Goal: Information Seeking & Learning: Learn about a topic

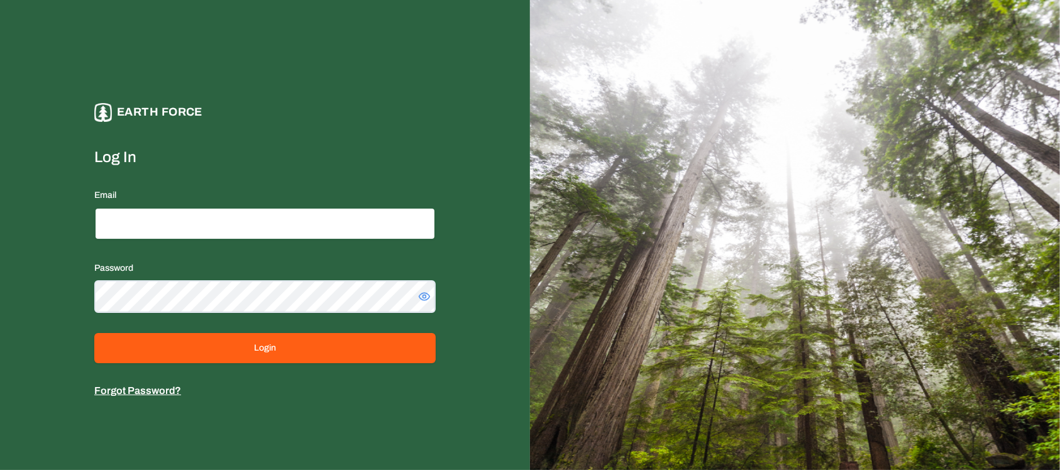
type input "**********"
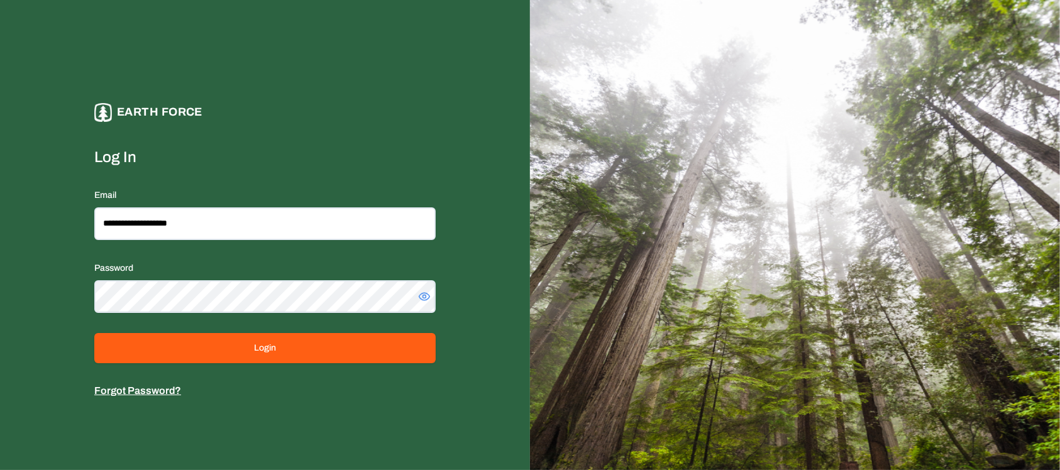
click at [307, 69] on div "**********" at bounding box center [265, 235] width 530 height 470
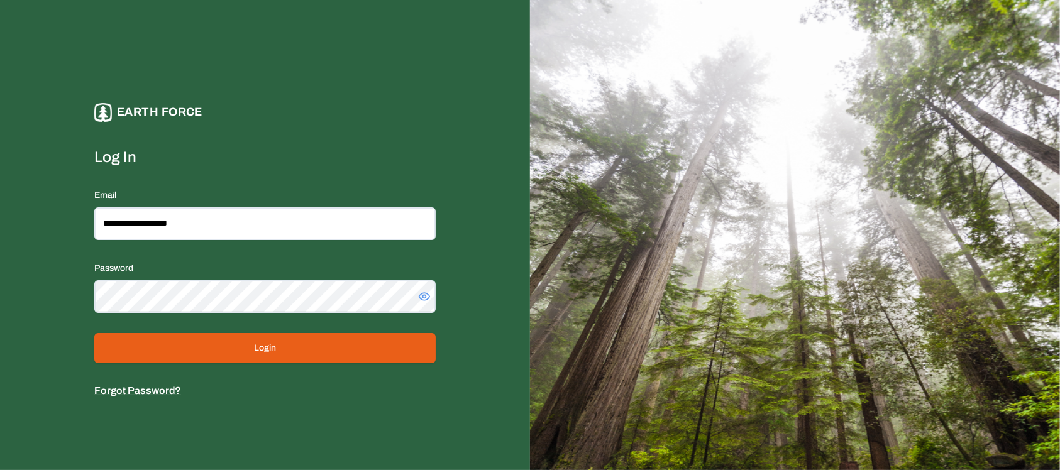
click at [283, 341] on button "Login" at bounding box center [264, 348] width 341 height 30
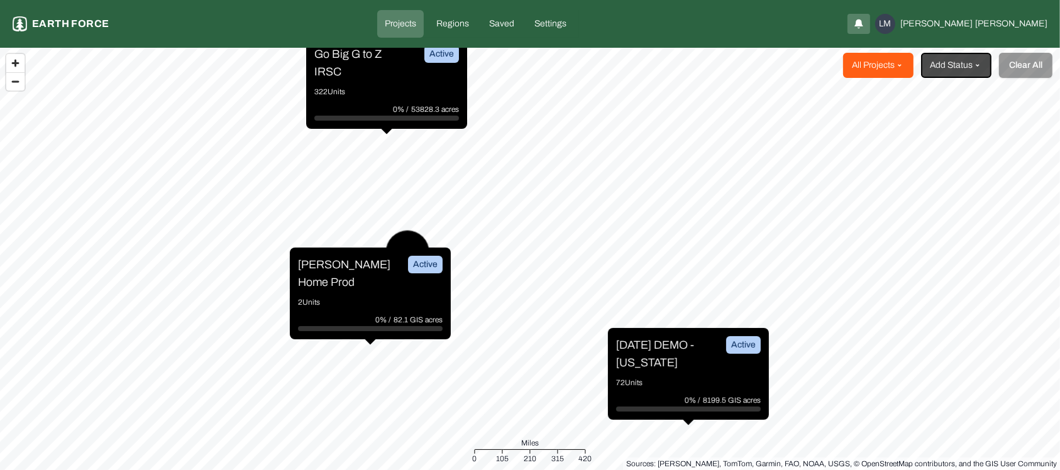
click at [899, 60] on html "Projects Earth force Projects Regions Saved Settings LM [PERSON_NAME] All Proje…" at bounding box center [530, 235] width 1060 height 470
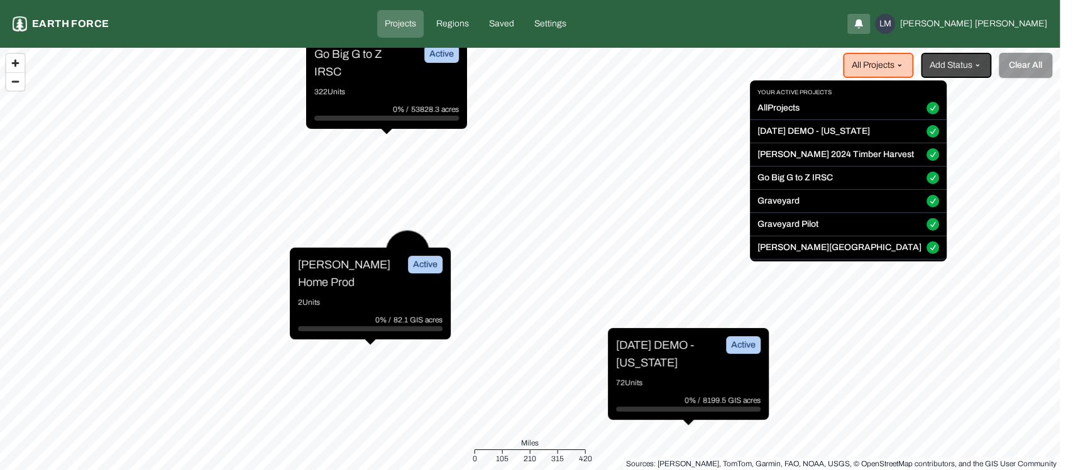
click at [926, 109] on button "All Projects" at bounding box center [932, 108] width 13 height 13
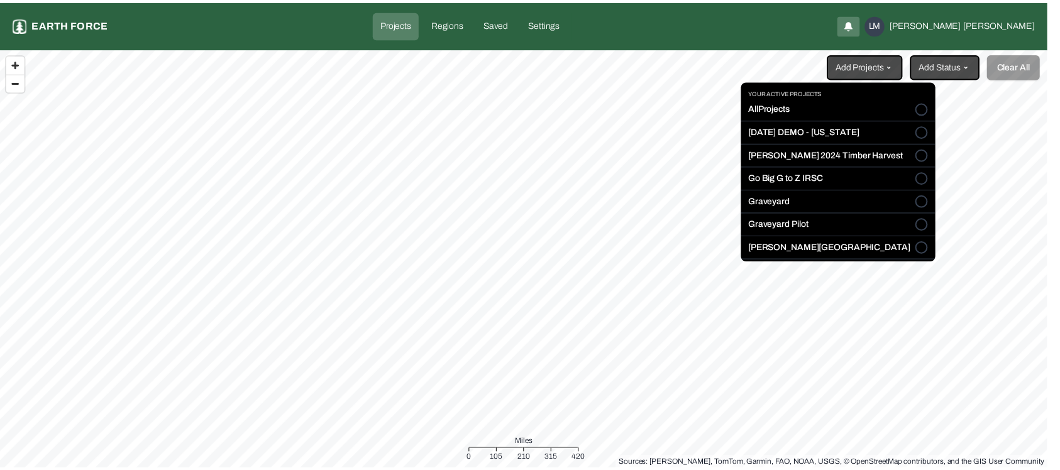
scroll to position [10, 0]
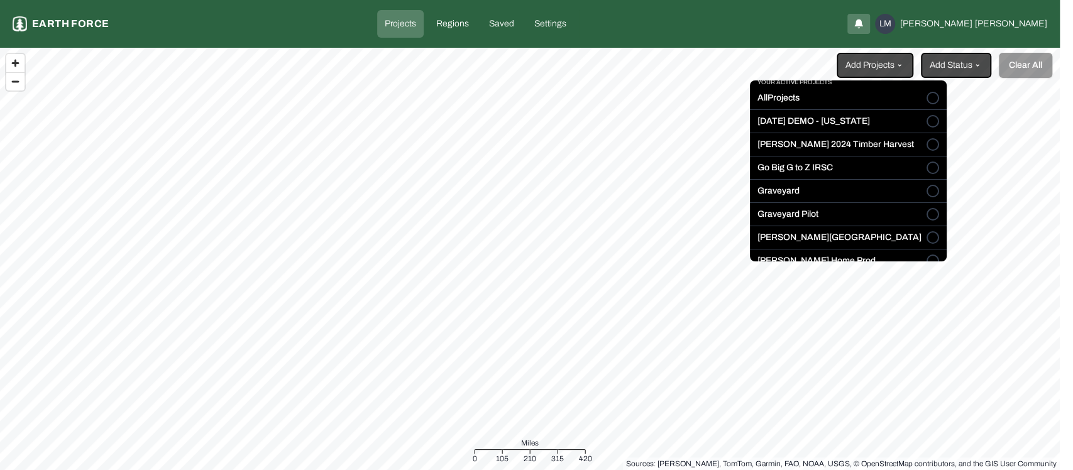
click at [926, 237] on button "[PERSON_NAME][GEOGRAPHIC_DATA]" at bounding box center [932, 237] width 13 height 13
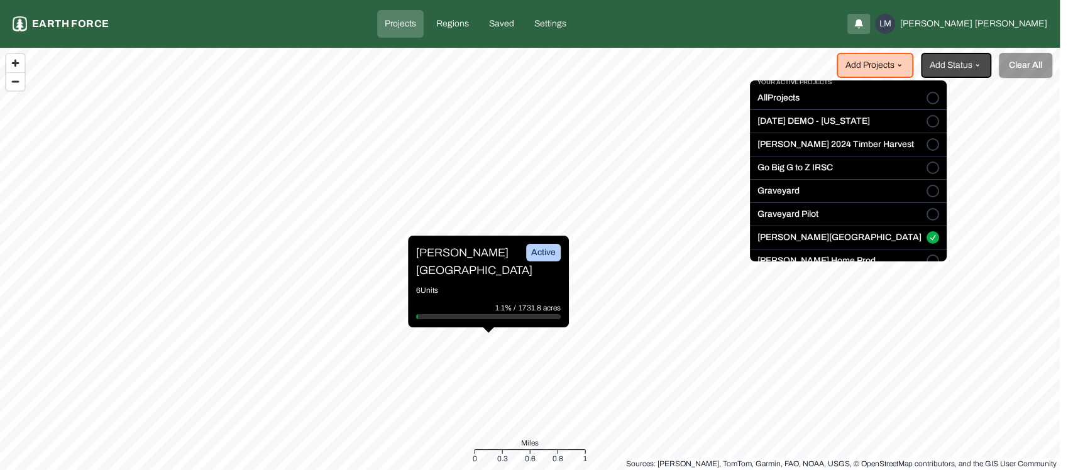
click at [729, 1] on html "Projects Earth force Projects Regions Saved Settings LM [PERSON_NAME] Add Proje…" at bounding box center [536, 235] width 1073 height 470
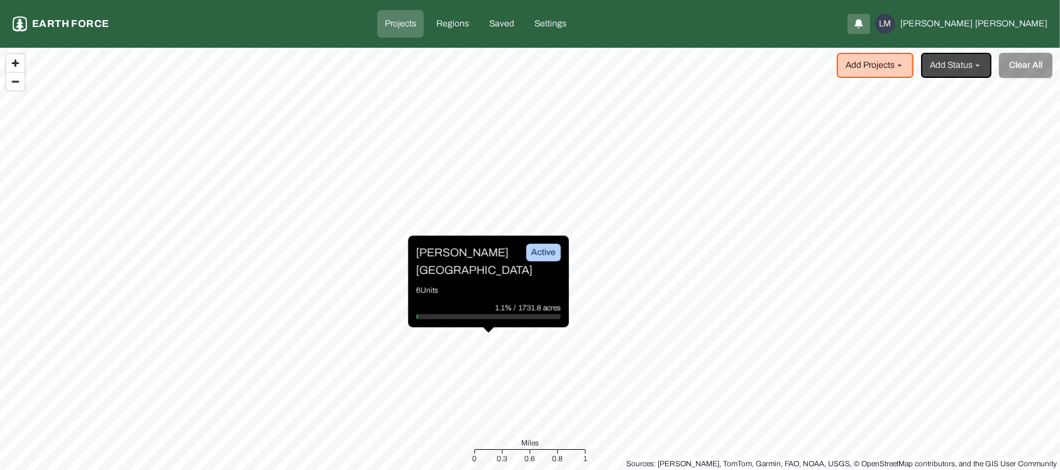
click at [500, 269] on div "[PERSON_NAME] Ranch Active" at bounding box center [488, 261] width 145 height 35
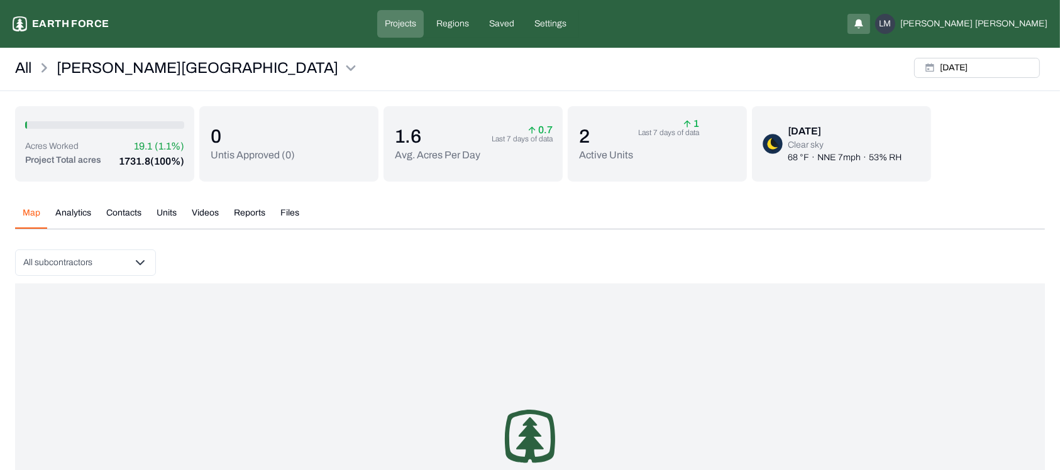
scroll to position [99, 0]
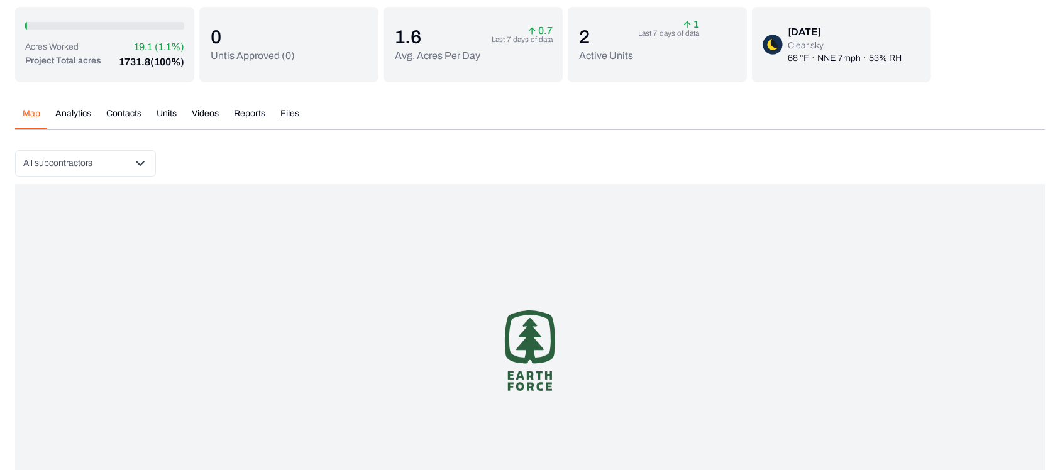
drag, startPoint x: 461, startPoint y: 295, endPoint x: 373, endPoint y: 290, distance: 88.2
click at [373, 290] on div "/* .letters { fill: #53c047; } .tree { fill: #0f38a7; } */ @keyframes colorChan…" at bounding box center [529, 350] width 1029 height 333
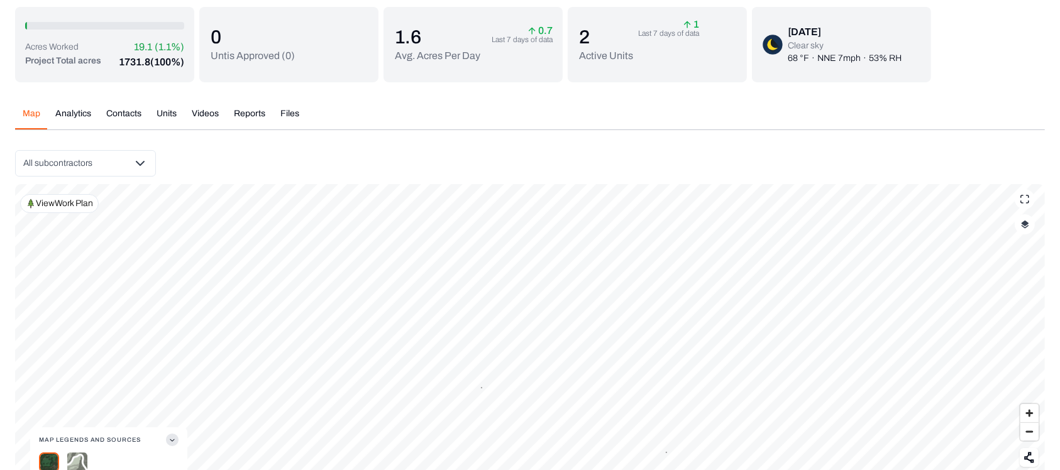
scroll to position [153, 0]
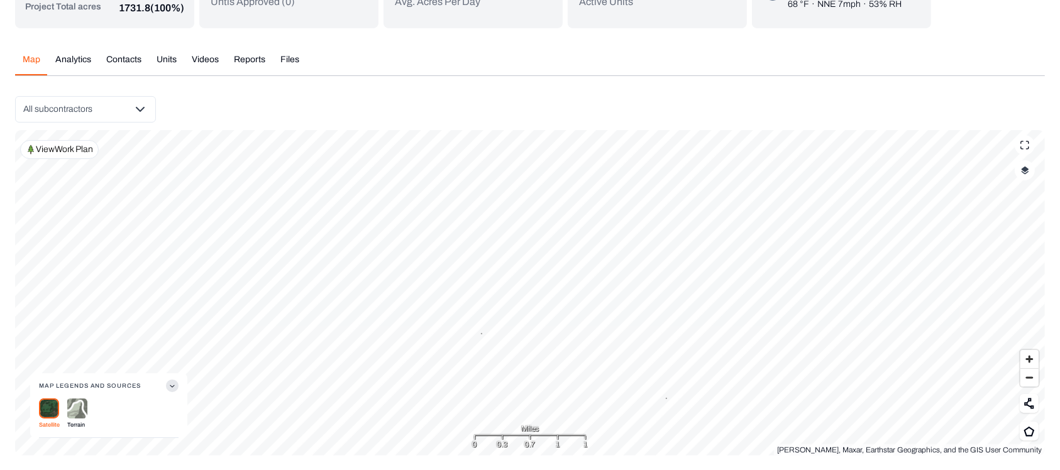
click at [72, 153] on p "View Work Plan" at bounding box center [64, 149] width 57 height 13
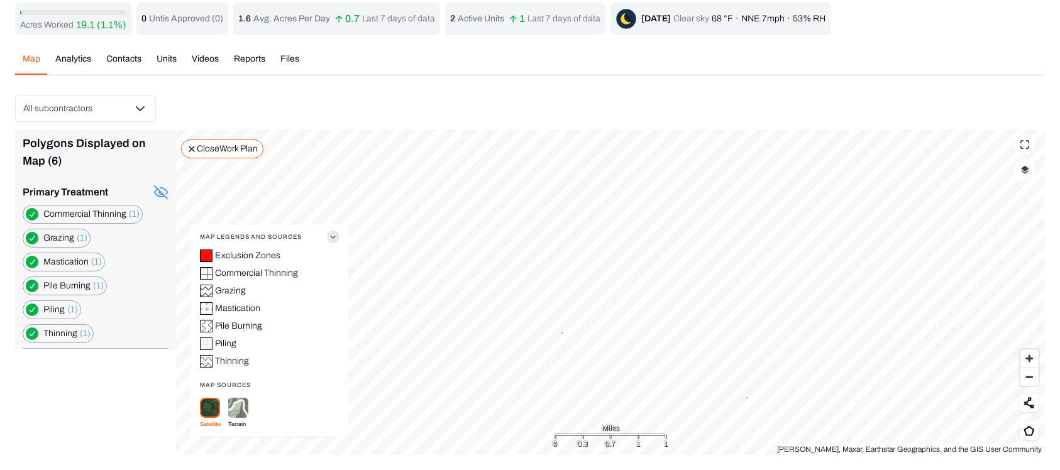
scroll to position [35, 0]
click at [95, 216] on label "Commercial Thinning (1)" at bounding box center [91, 215] width 96 height 13
click at [37, 214] on Thinning "button" at bounding box center [32, 215] width 13 height 13
click at [35, 284] on Burning "button" at bounding box center [32, 286] width 13 height 13
click at [32, 315] on div "Piling (1)" at bounding box center [52, 310] width 58 height 19
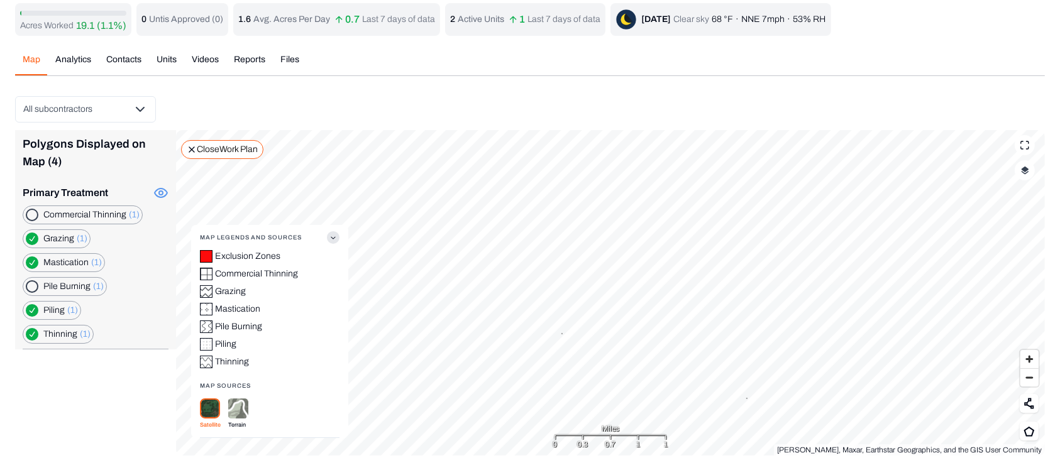
click at [35, 312] on button "button" at bounding box center [32, 310] width 13 height 13
click at [32, 339] on button "button" at bounding box center [32, 334] width 13 height 13
click at [31, 241] on button "button" at bounding box center [32, 239] width 13 height 13
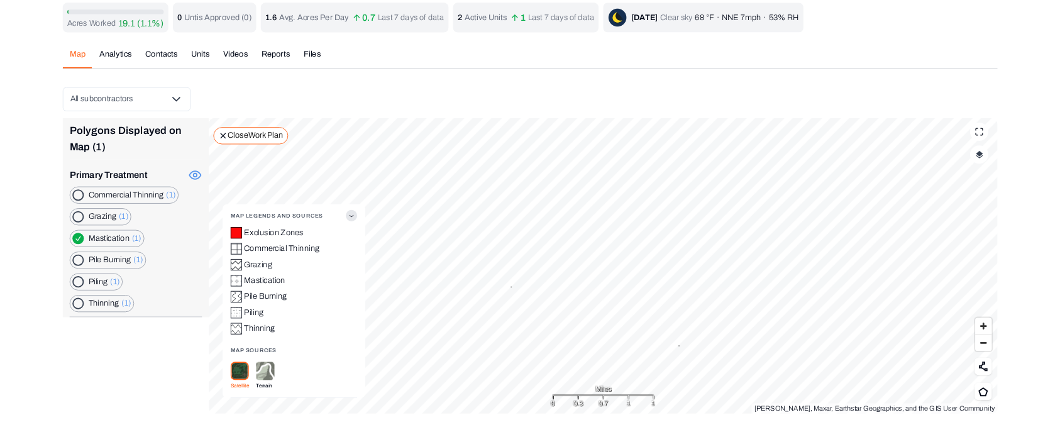
scroll to position [0, 0]
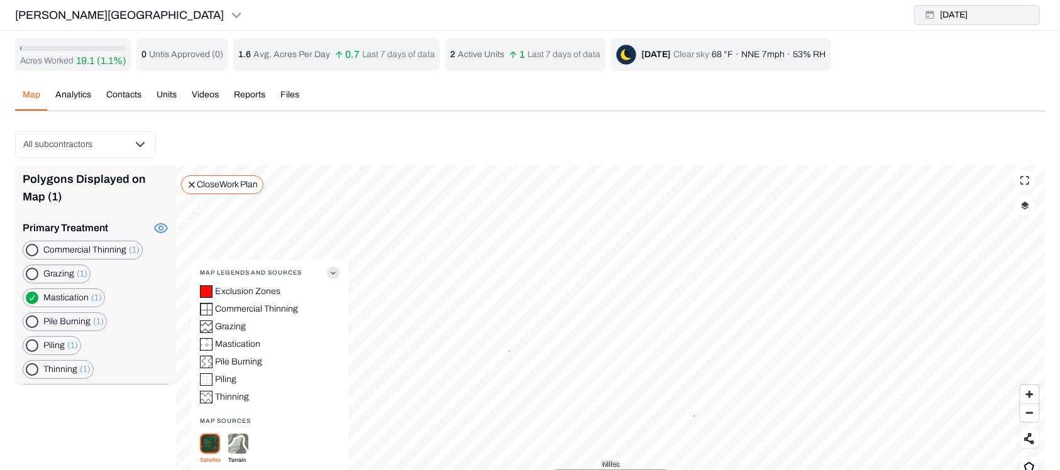
click at [974, 11] on button "[DATE]" at bounding box center [977, 15] width 126 height 20
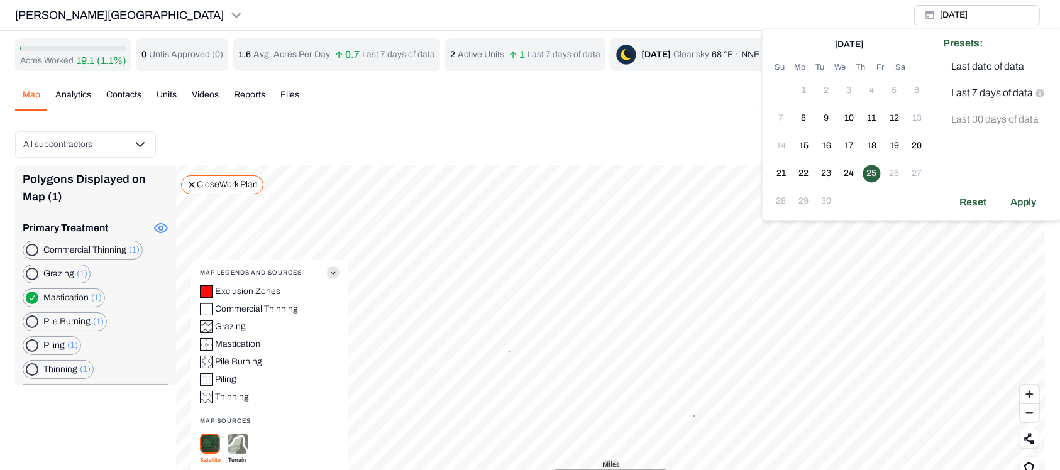
click at [615, 153] on div "All subcontractors" at bounding box center [529, 144] width 1029 height 26
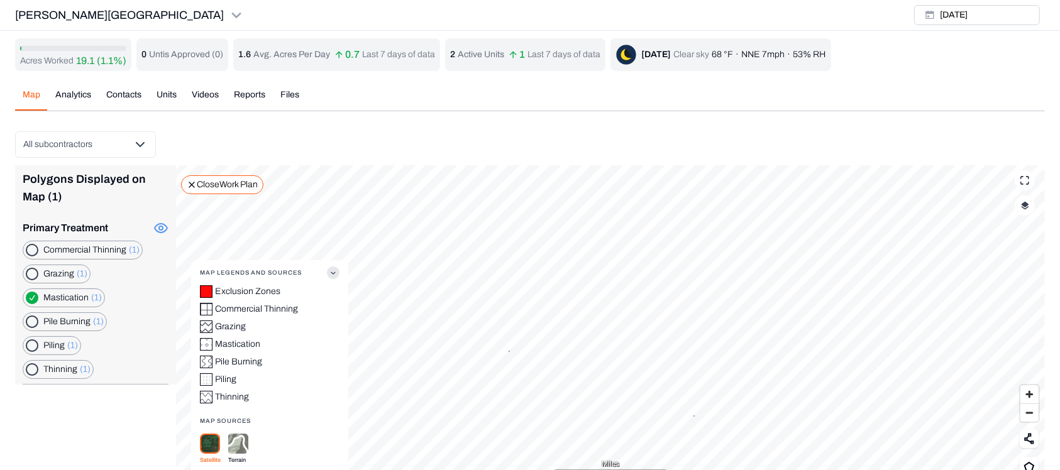
click at [70, 101] on div "Acres Worked 19.1 (1.1%) 0 Untis Approved ( 0 ) 1.6 Avg. Acres Per Day 0.7 Last…" at bounding box center [529, 264] width 1029 height 453
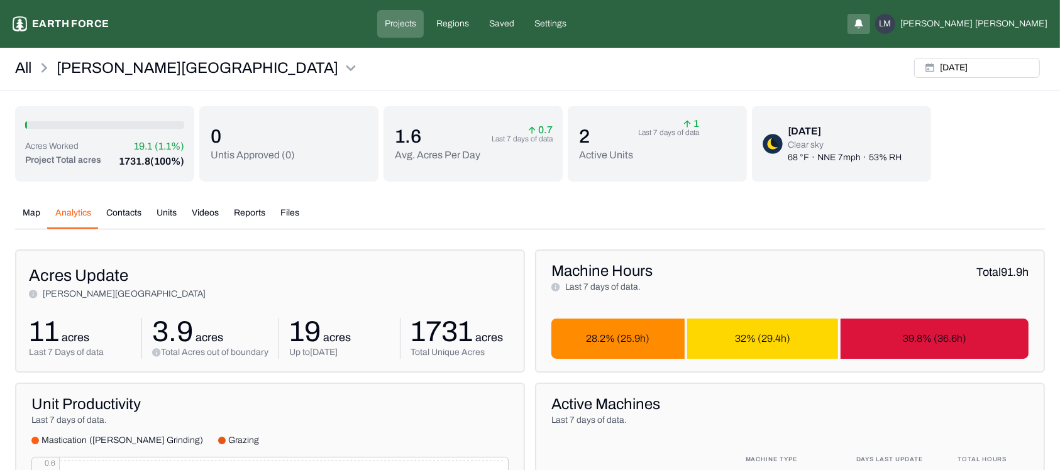
click at [111, 219] on button "Contacts" at bounding box center [124, 218] width 50 height 22
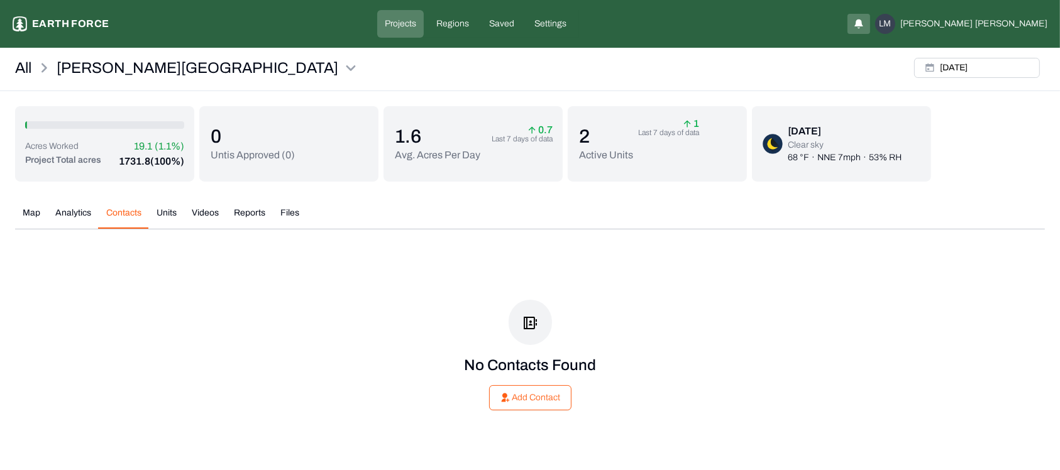
click at [166, 210] on button "Units" at bounding box center [166, 218] width 35 height 22
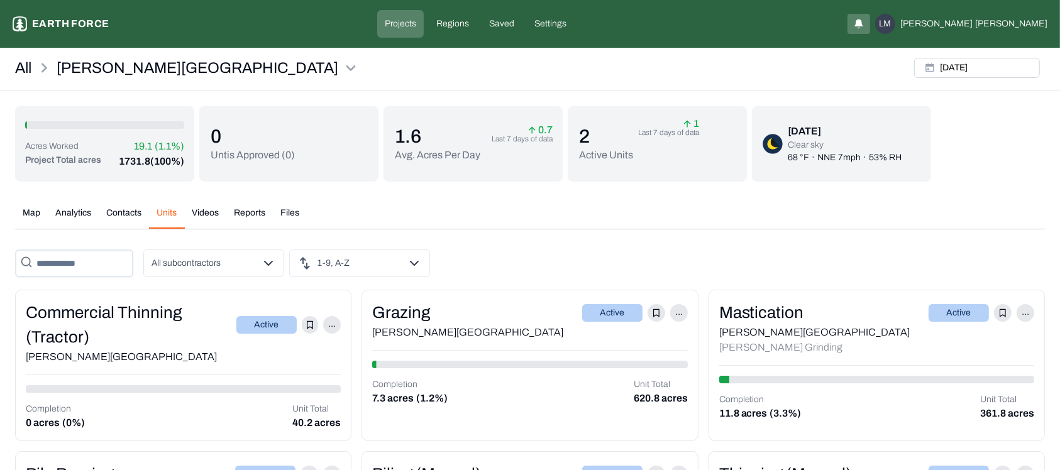
click at [205, 216] on button "Videos" at bounding box center [205, 218] width 42 height 22
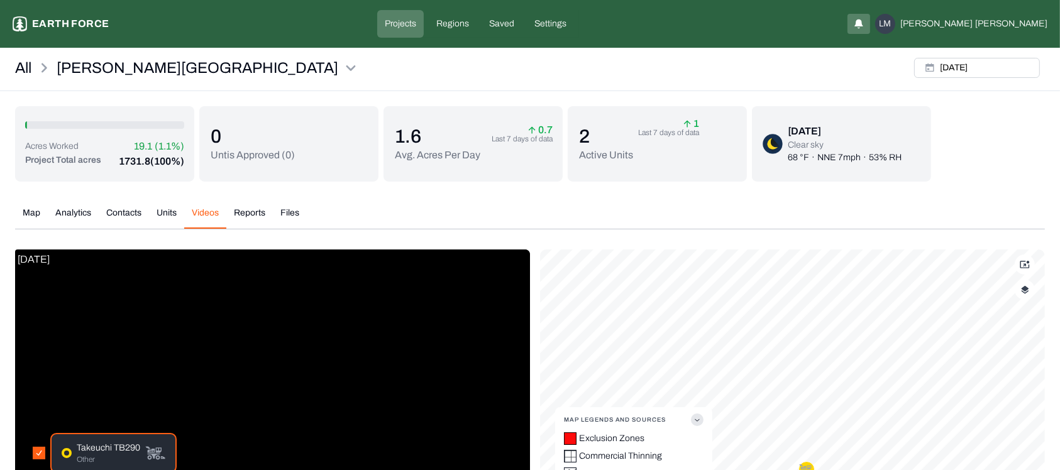
click at [251, 209] on button "Reports" at bounding box center [249, 218] width 47 height 22
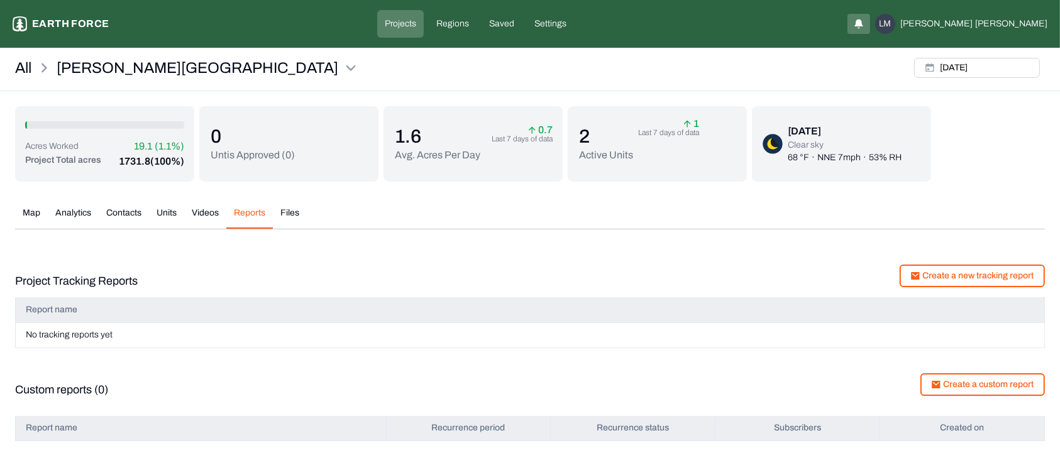
click at [284, 211] on button "Files" at bounding box center [290, 218] width 34 height 22
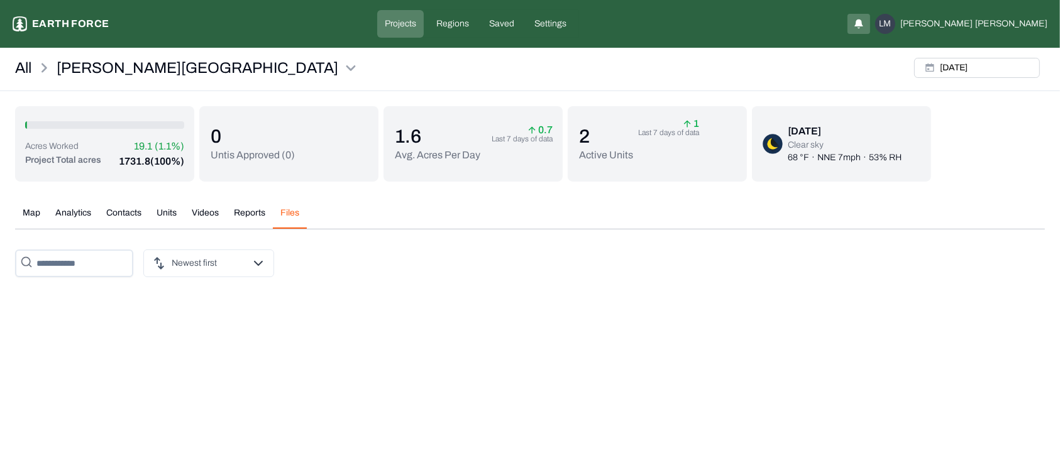
click at [33, 208] on div "Map Analytics Contacts Units Videos Reports Files [DATE] All subcontractors Pol…" at bounding box center [529, 242] width 1029 height 91
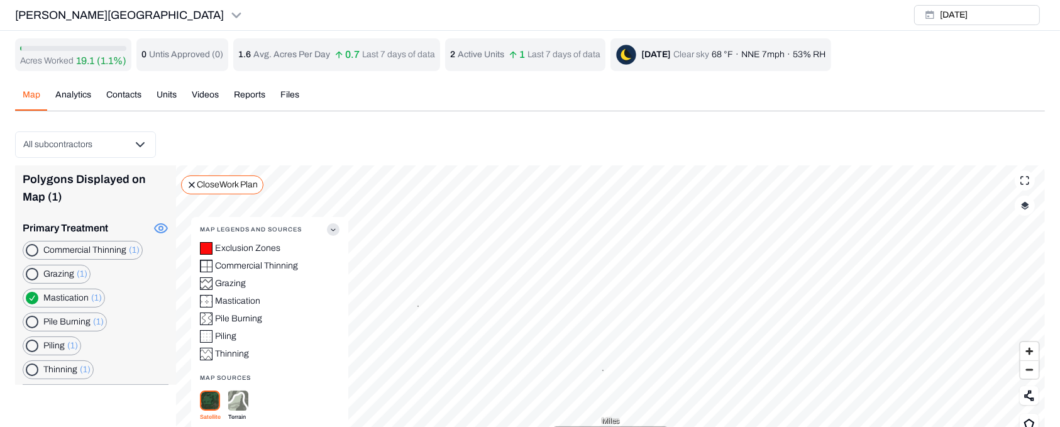
click at [200, 96] on div "Acres Worked 19.1 (1.1%) 0 Untis Approved ( 0 ) 1.6 Avg. Acres Per Day 0.7 Last…" at bounding box center [529, 242] width 1029 height 409
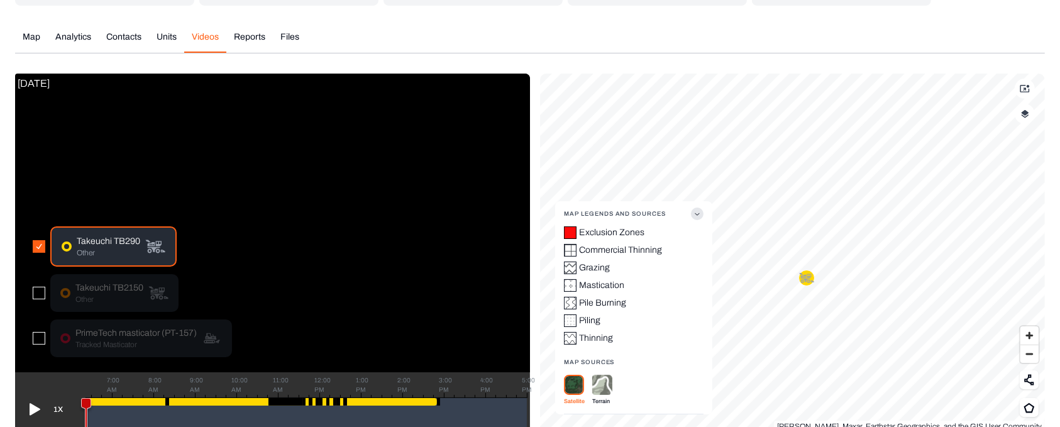
scroll to position [196, 0]
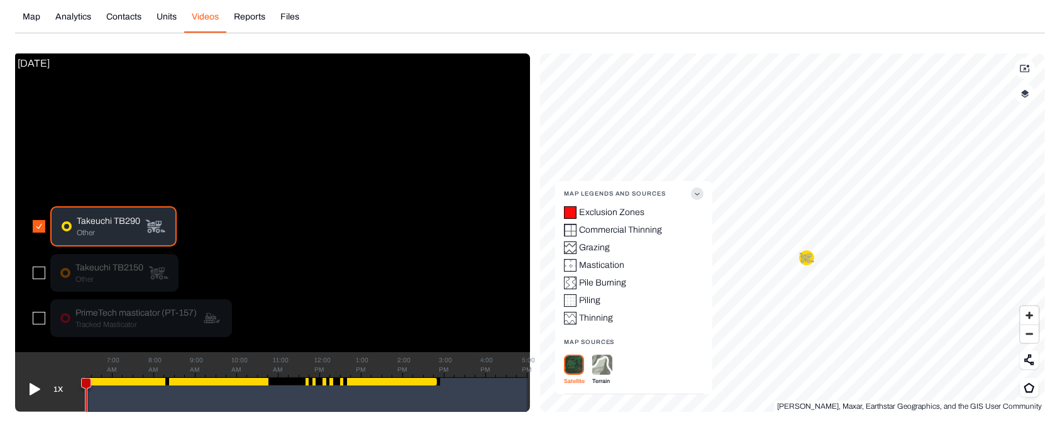
click at [119, 380] on div at bounding box center [261, 382] width 351 height 8
click at [32, 393] on icon at bounding box center [35, 389] width 11 height 12
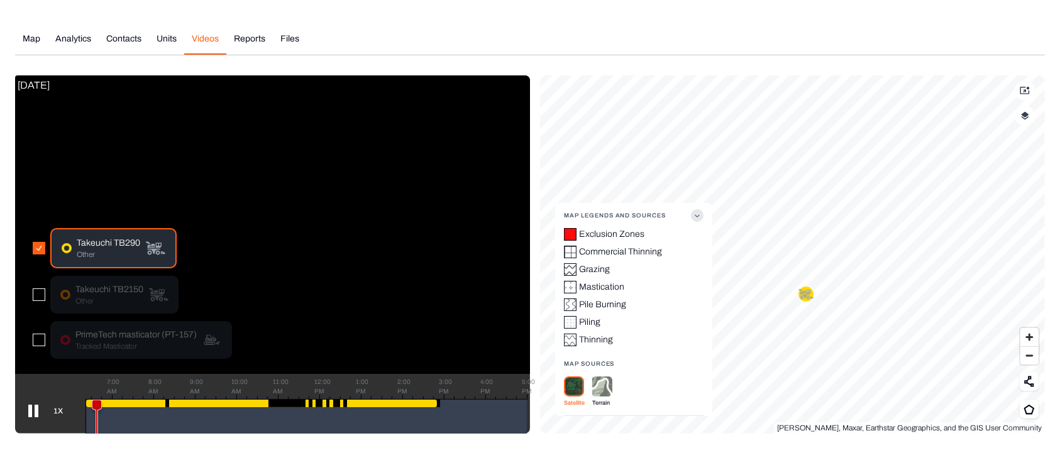
scroll to position [183, 0]
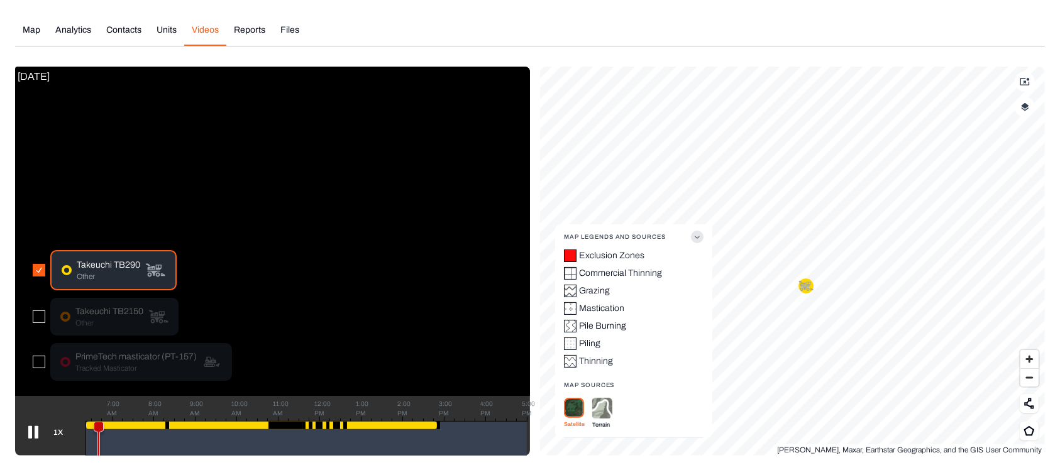
click at [629, 53] on div "Map Analytics Contacts Units Videos Reports Files [DATE] All subcontractors Pol…" at bounding box center [529, 235] width 1029 height 442
click at [259, 33] on div "Map Analytics Contacts Units Videos Reports Files [DATE] All subcontractors Pol…" at bounding box center [529, 235] width 1029 height 442
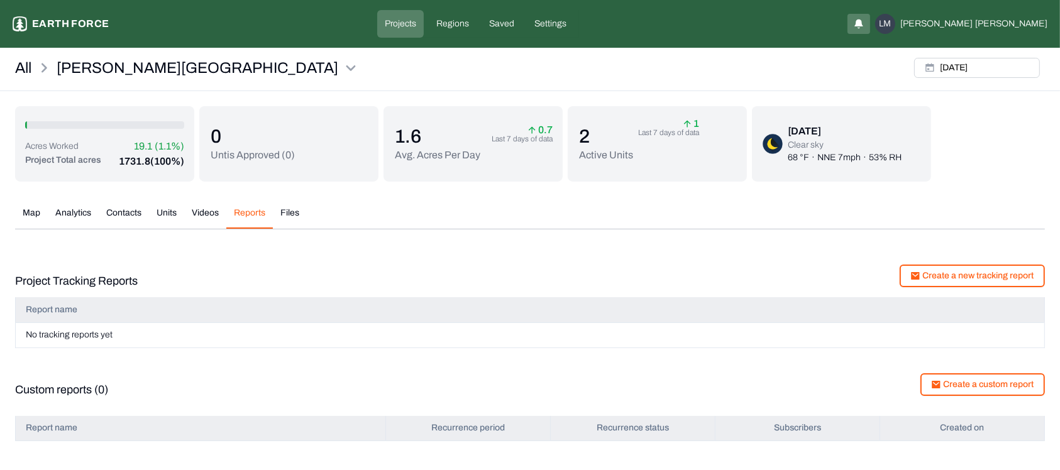
click at [416, 25] on p "Projects" at bounding box center [400, 24] width 31 height 13
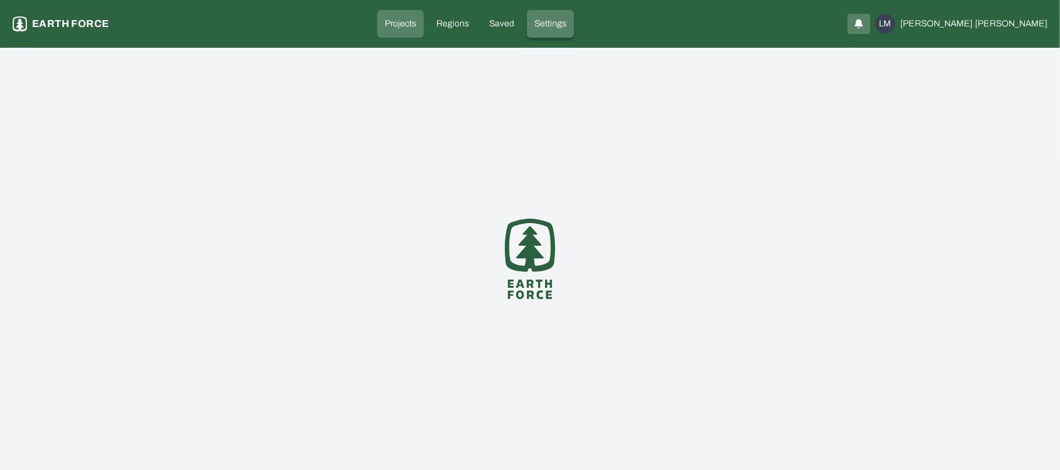
click at [566, 26] on p "Settings" at bounding box center [550, 24] width 32 height 13
